Goal: Use online tool/utility: Utilize a website feature to perform a specific function

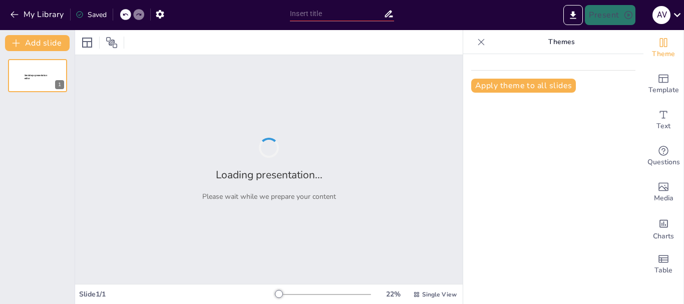
type input "Estandarización del Ruteo y Protección [PERSON_NAME] en Palas Komatsu PC5500: P…"
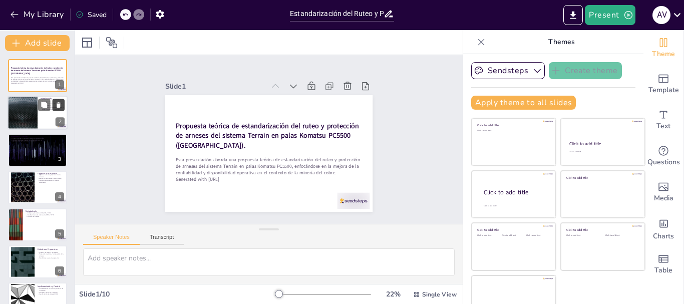
click at [53, 105] on button at bounding box center [59, 105] width 12 height 12
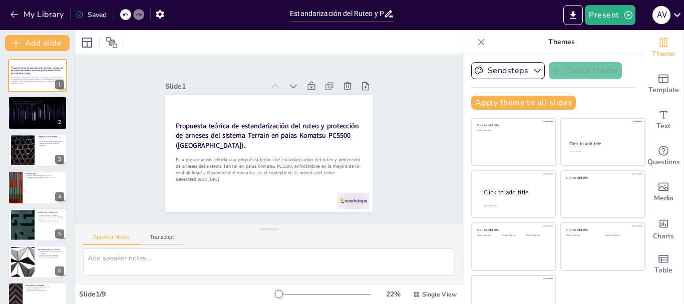
click at [130, 19] on div at bounding box center [125, 14] width 11 height 11
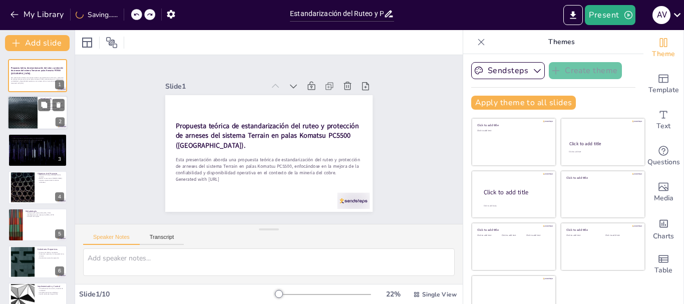
click at [35, 107] on div "Introducción La minería del cobre enfrenta retos tecnológicos La estandarizació…" at bounding box center [38, 113] width 60 height 34
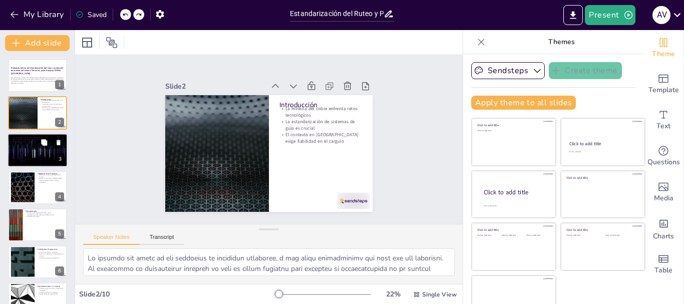
click at [25, 155] on div at bounding box center [38, 150] width 60 height 34
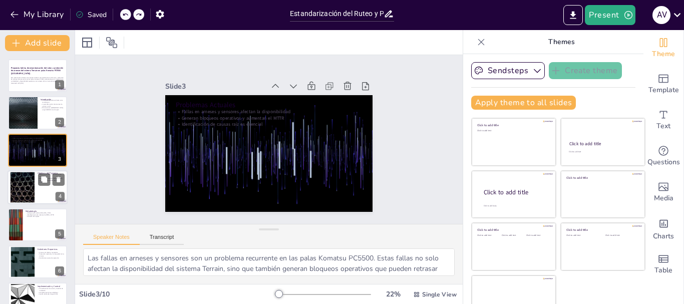
click at [24, 187] on div at bounding box center [22, 187] width 54 height 31
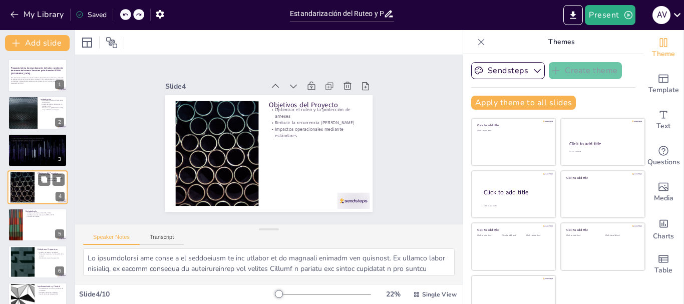
scroll to position [10, 0]
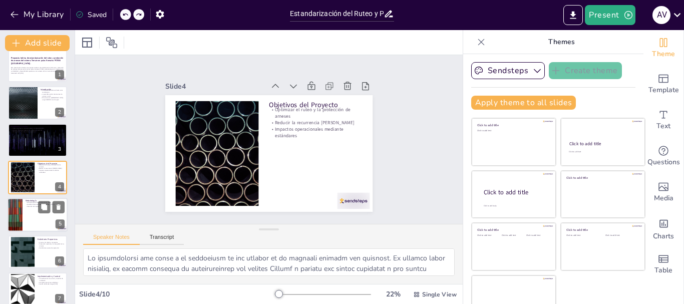
click at [23, 219] on div at bounding box center [38, 215] width 60 height 34
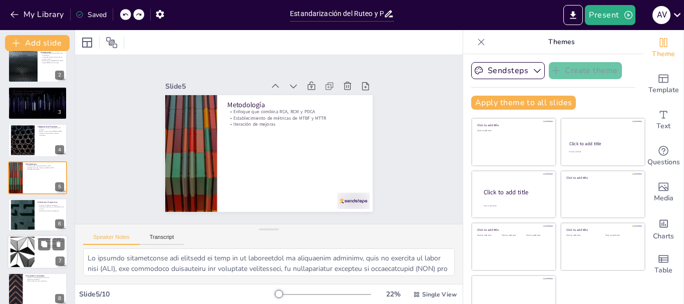
click at [23, 251] on div at bounding box center [22, 252] width 54 height 31
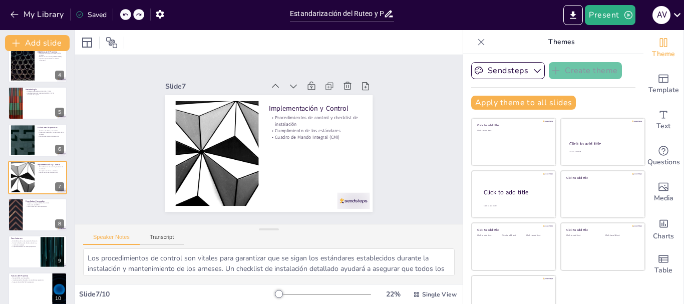
scroll to position [132, 0]
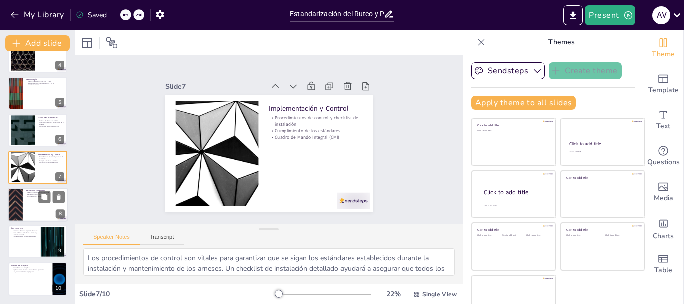
click at [20, 207] on div at bounding box center [15, 205] width 60 height 34
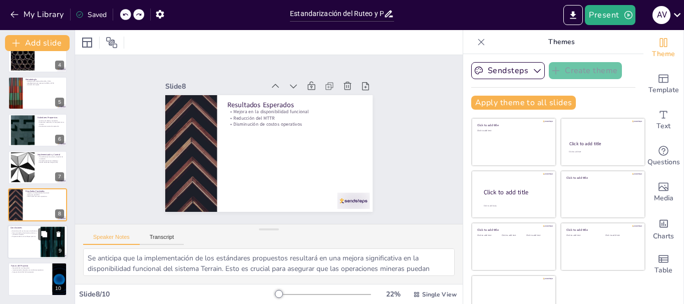
click at [23, 239] on div at bounding box center [38, 242] width 60 height 34
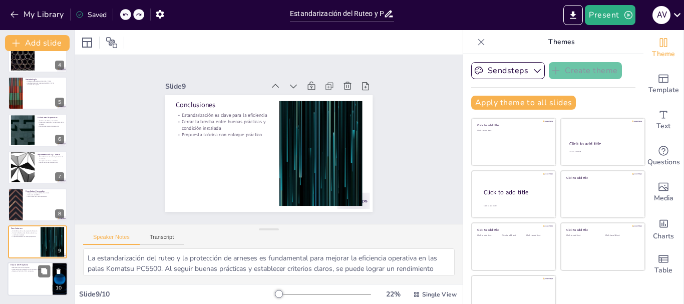
click at [29, 285] on div at bounding box center [38, 279] width 60 height 34
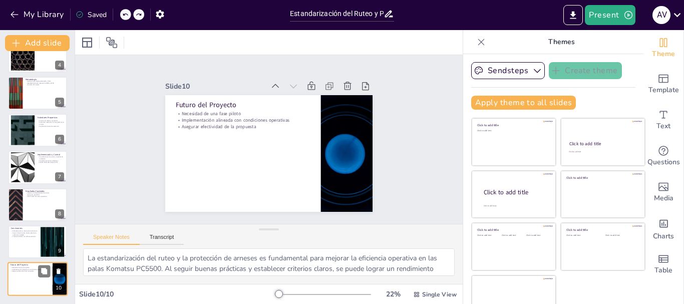
type textarea "La necesidad de una fase piloto es crucial para validar la propuesta teórica. E…"
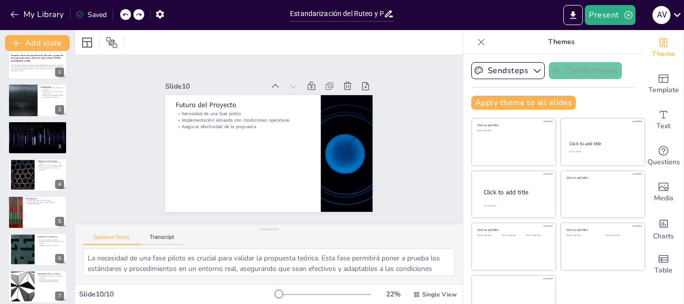
scroll to position [0, 0]
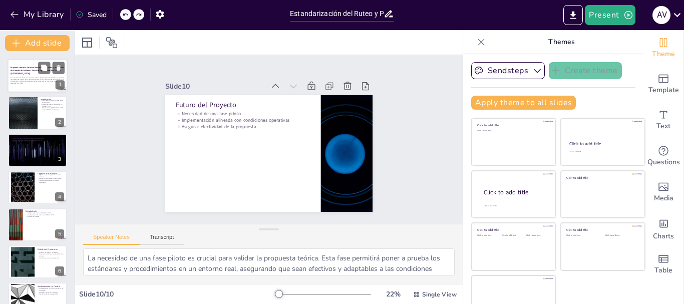
click at [25, 72] on strong "Propuesta teórica de estandarización del ruteo y protección de arneses del sist…" at bounding box center [37, 70] width 53 height 9
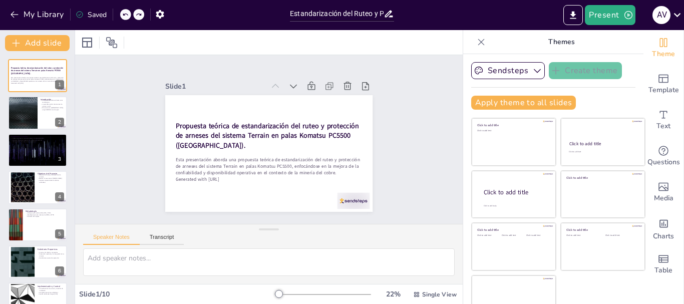
click at [24, 96] on div "Propuesta teórica de estandarización del ruteo y protección de arneses del sist…" at bounding box center [37, 243] width 75 height 368
click at [24, 102] on div at bounding box center [22, 113] width 60 height 34
type textarea "Lo ipsumdo sit ametc ad eli seddoeius te incididun utlaboree, d mag aliqu enima…"
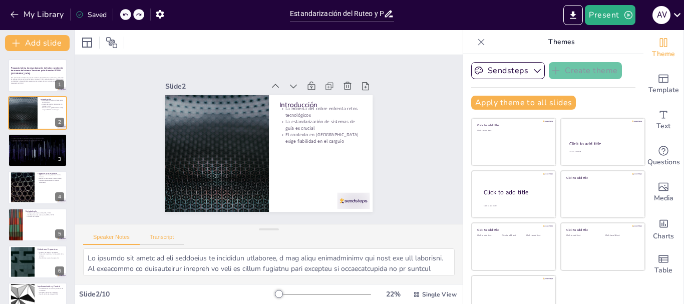
click at [163, 239] on button "Transcript" at bounding box center [162, 239] width 45 height 11
click at [439, 245] on button at bounding box center [447, 238] width 16 height 16
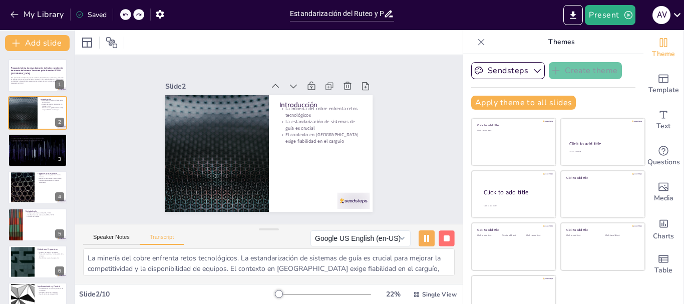
click at [444, 237] on rect at bounding box center [447, 238] width 6 height 6
click at [116, 242] on button "Speaker Notes" at bounding box center [111, 239] width 57 height 11
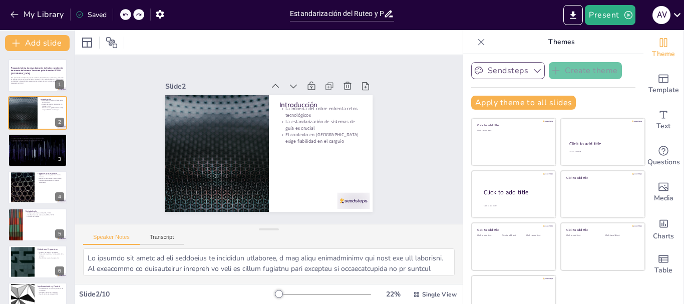
click at [503, 71] on button "Sendsteps" at bounding box center [508, 70] width 74 height 17
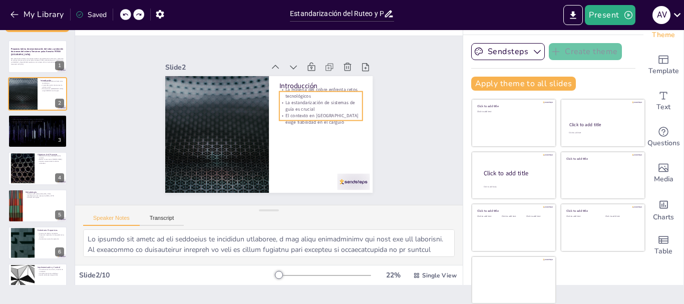
click at [258, 105] on p "La estandarización de sistemas de guía es crucial" at bounding box center [239, 75] width 38 height 83
type input "32"
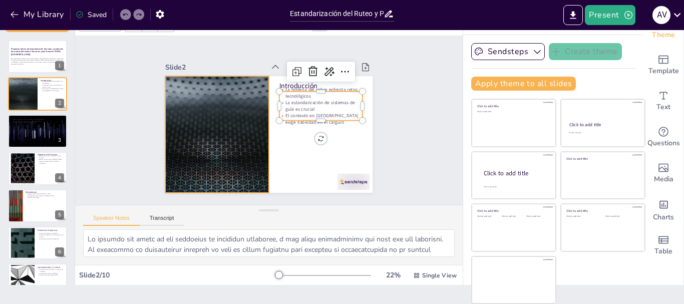
click at [188, 146] on div at bounding box center [282, 68] width 205 height 238
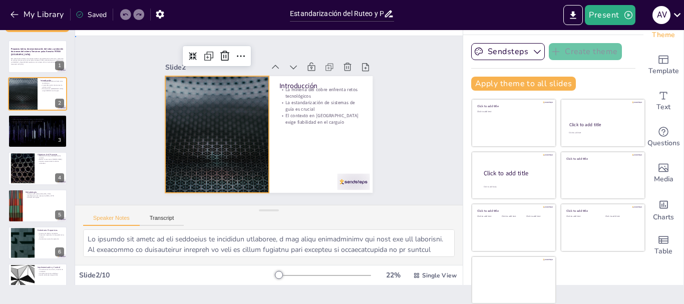
click at [122, 145] on div "Slide 1 Propuesta teórica de estandarización del ruteo y protección de arneses …" at bounding box center [269, 120] width 364 height 412
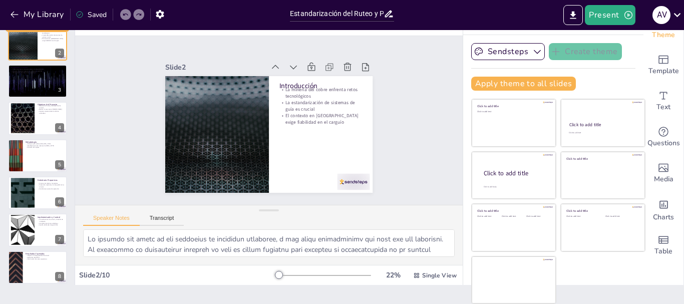
scroll to position [0, 0]
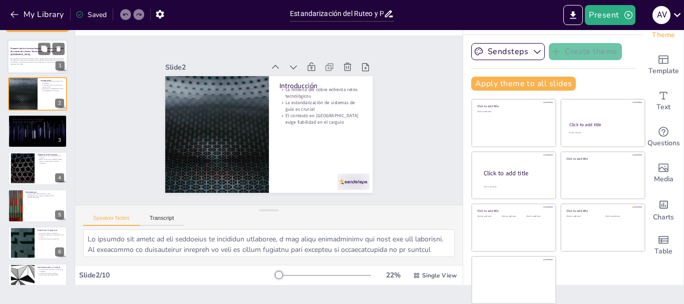
click at [24, 56] on div "Esta presentación aborda una propuesta teórica de estandarización del ruteo y p…" at bounding box center [38, 61] width 54 height 11
